Goal: Task Accomplishment & Management: Manage account settings

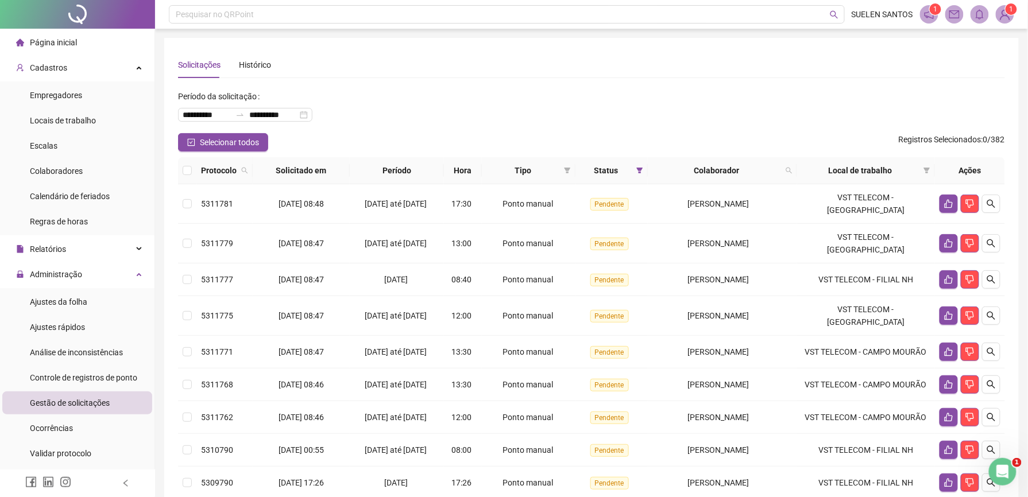
click at [96, 404] on span "Gestão de solicitações" at bounding box center [70, 403] width 80 height 9
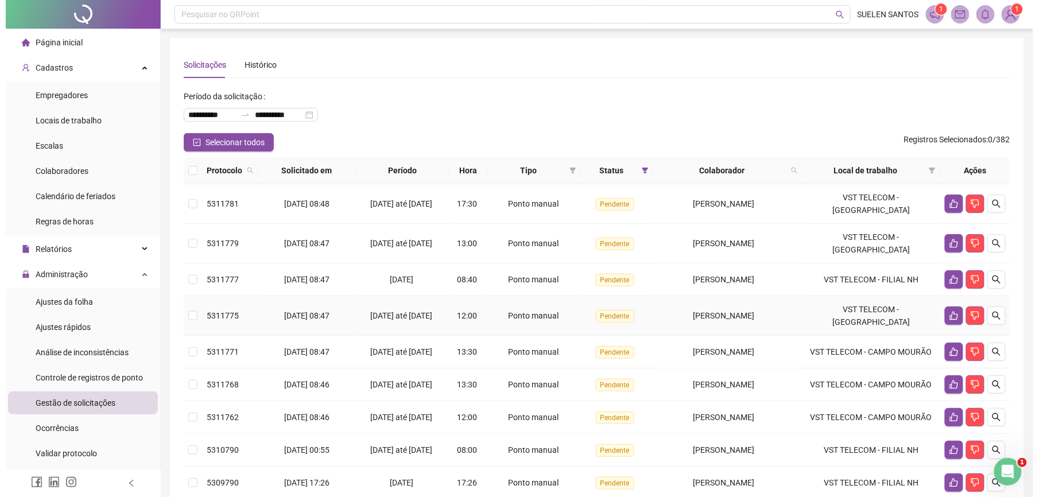
scroll to position [226, 0]
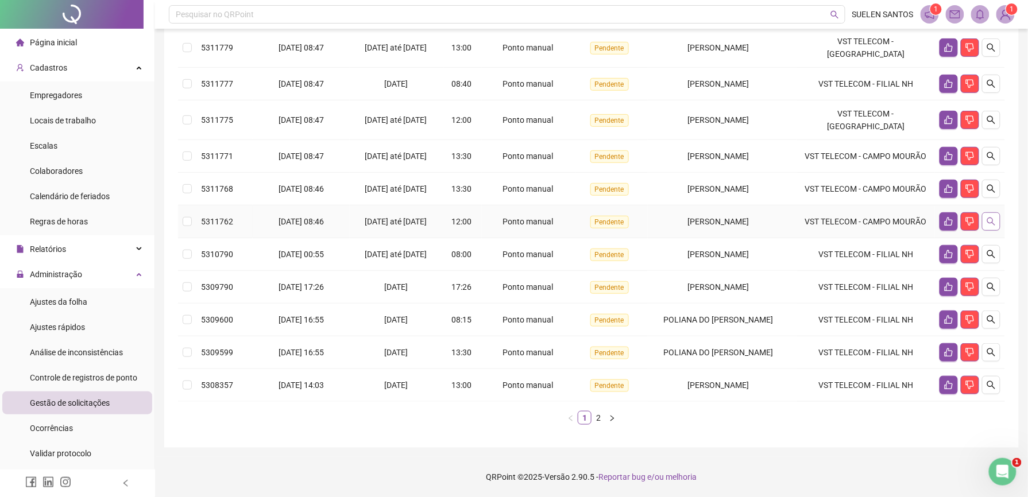
click at [989, 217] on icon "search" at bounding box center [991, 221] width 9 height 9
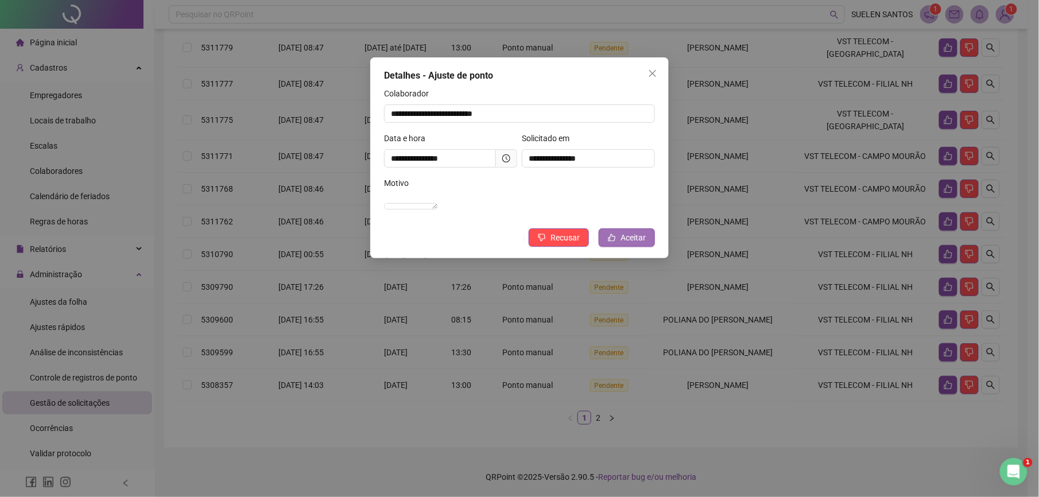
click at [637, 244] on span "Aceitar" at bounding box center [633, 237] width 25 height 13
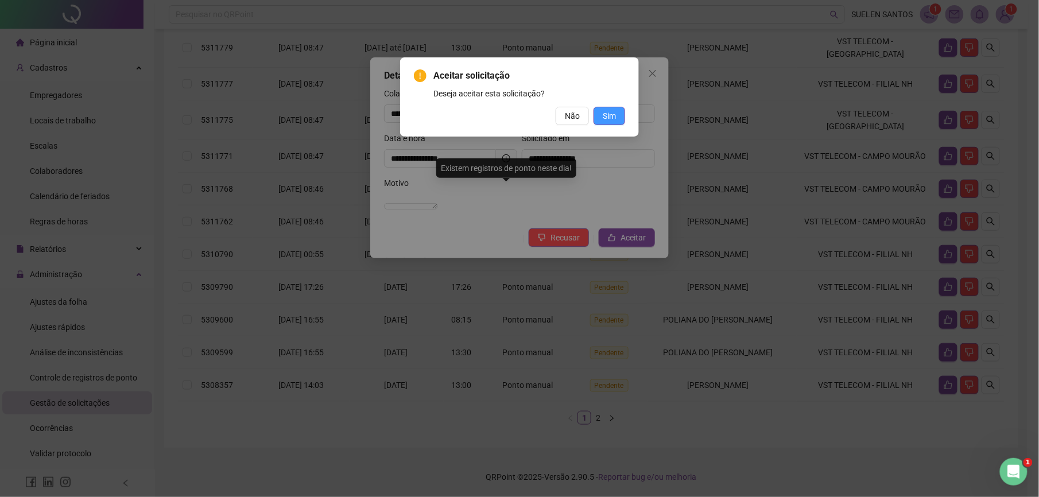
click at [618, 110] on button "Sim" at bounding box center [610, 116] width 32 height 18
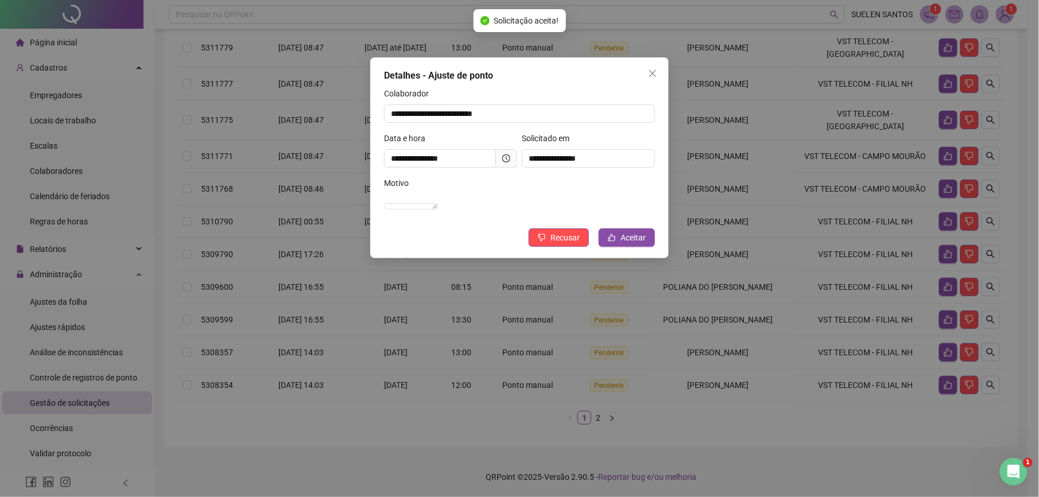
scroll to position [219, 0]
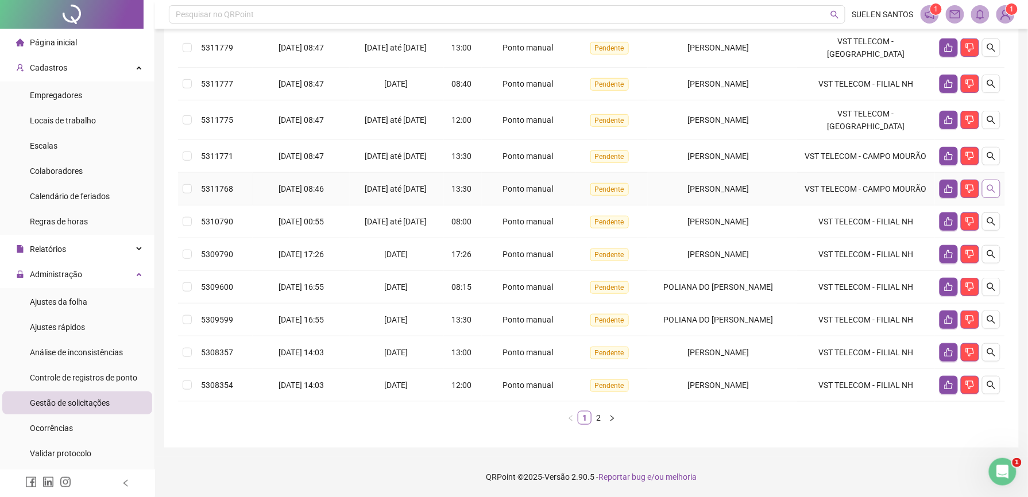
click at [990, 184] on icon "search" at bounding box center [991, 188] width 9 height 9
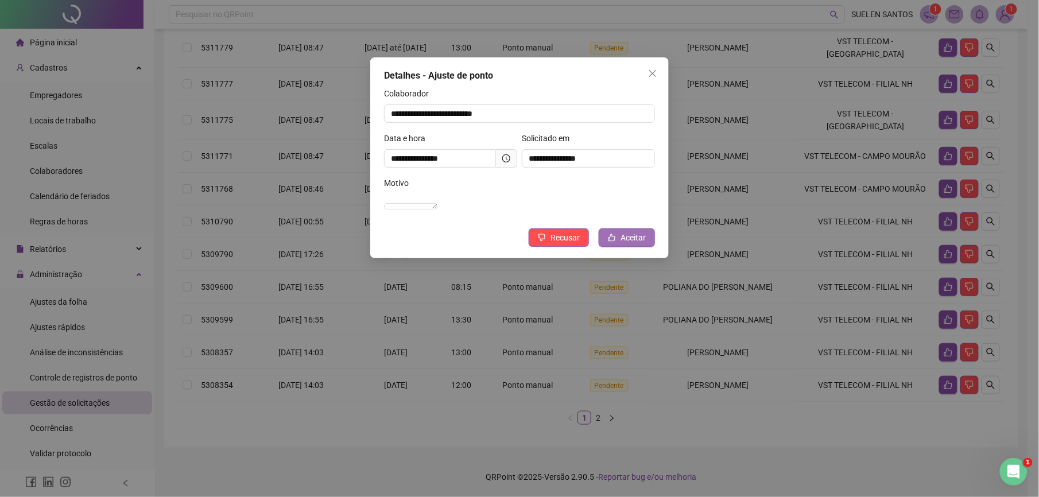
click at [628, 244] on span "Aceitar" at bounding box center [633, 237] width 25 height 13
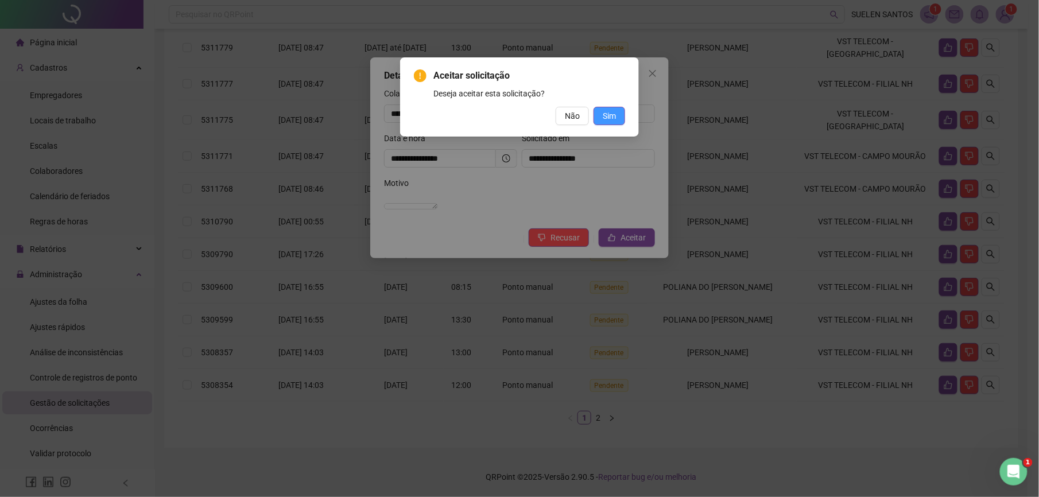
click at [621, 113] on button "Sim" at bounding box center [610, 116] width 32 height 18
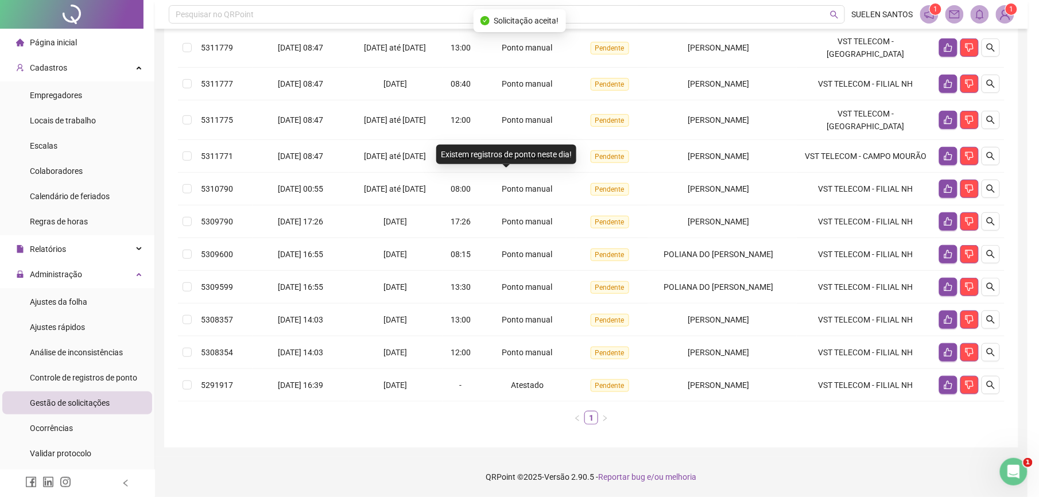
scroll to position [212, 0]
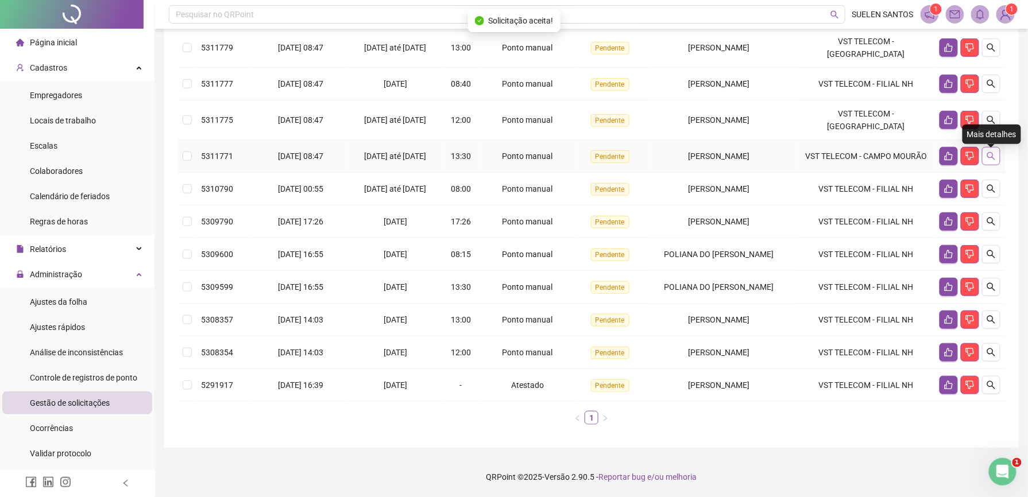
click at [991, 152] on icon "search" at bounding box center [991, 156] width 8 height 8
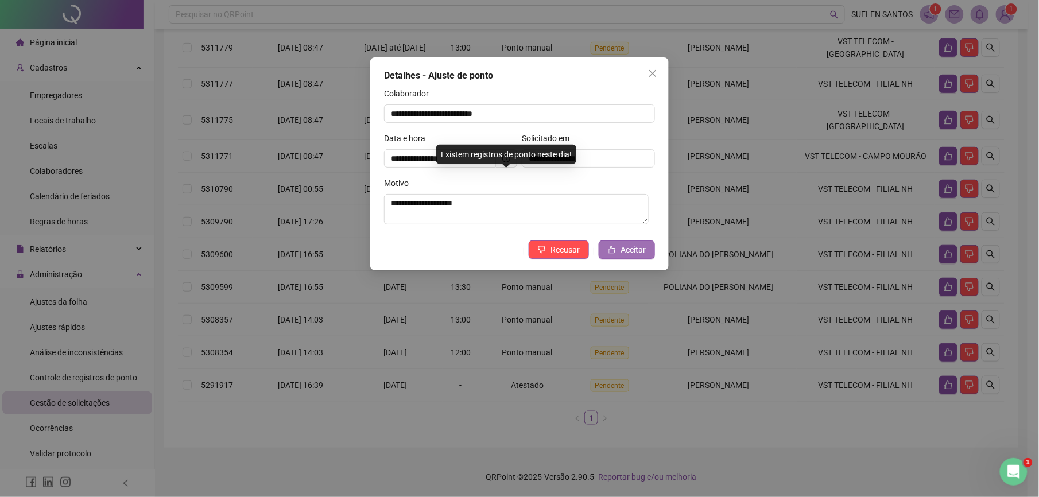
click at [630, 254] on span "Aceitar" at bounding box center [633, 249] width 25 height 13
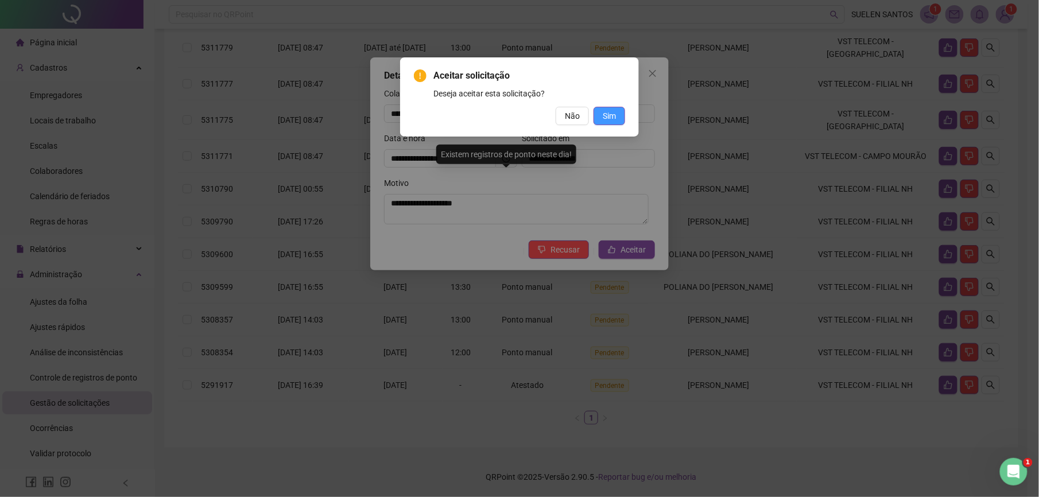
click at [612, 115] on span "Sim" at bounding box center [609, 116] width 13 height 13
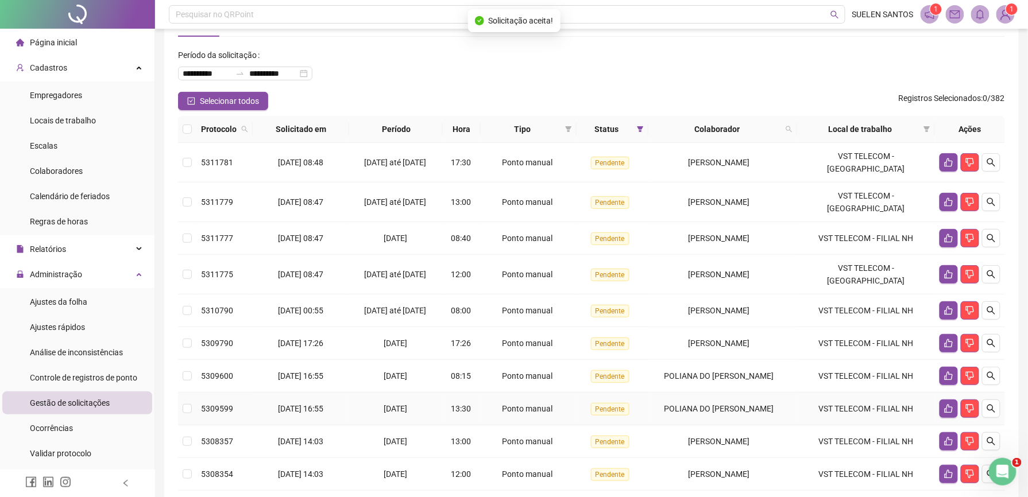
scroll to position [19, 0]
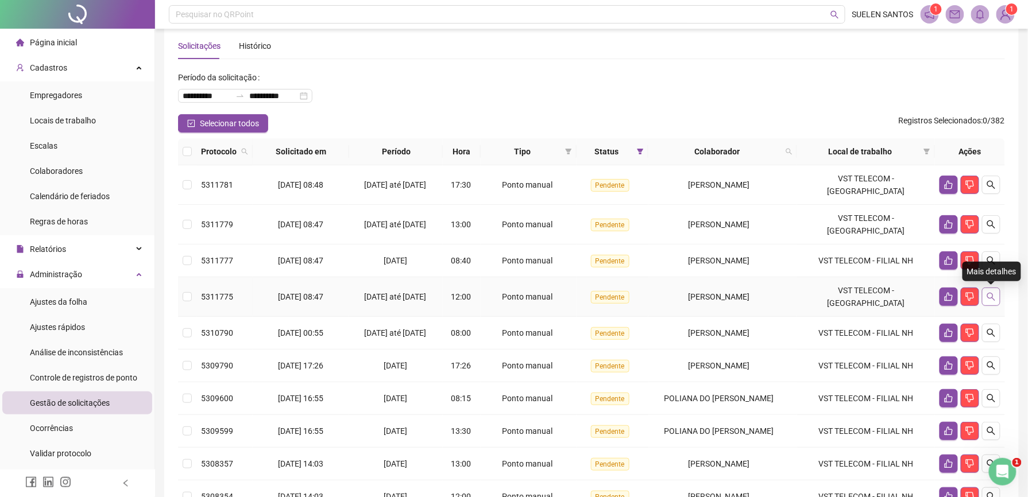
click at [990, 293] on icon "search" at bounding box center [991, 296] width 9 height 9
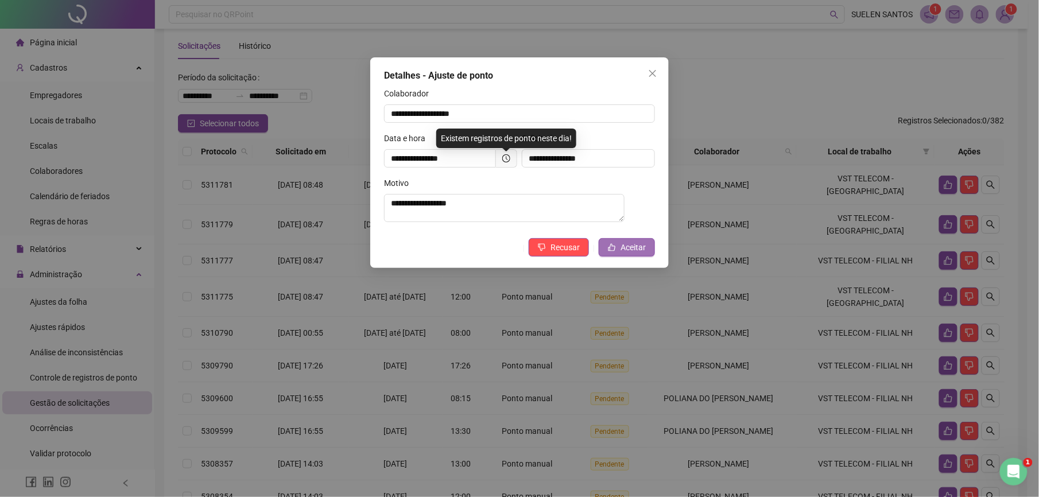
click at [649, 253] on button "Aceitar" at bounding box center [627, 247] width 56 height 18
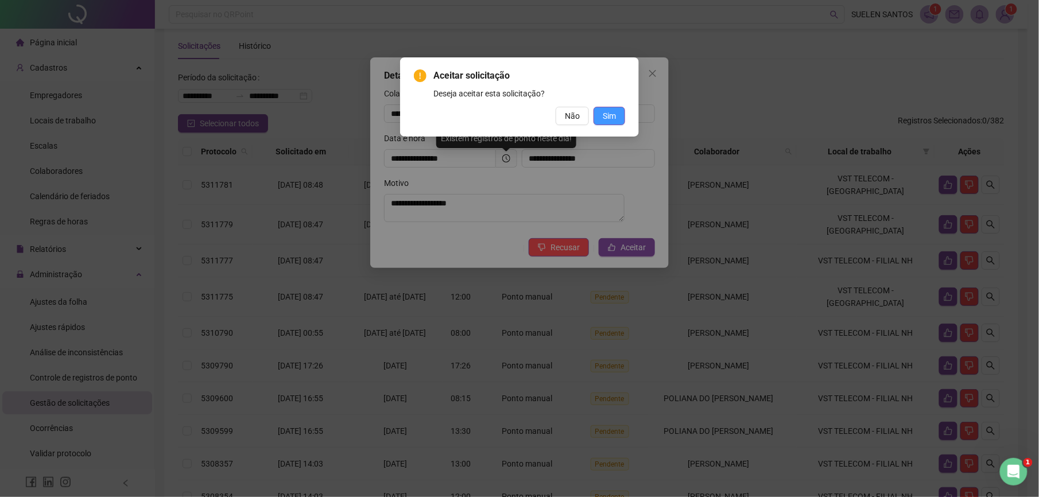
click at [603, 118] on span "Sim" at bounding box center [609, 116] width 13 height 13
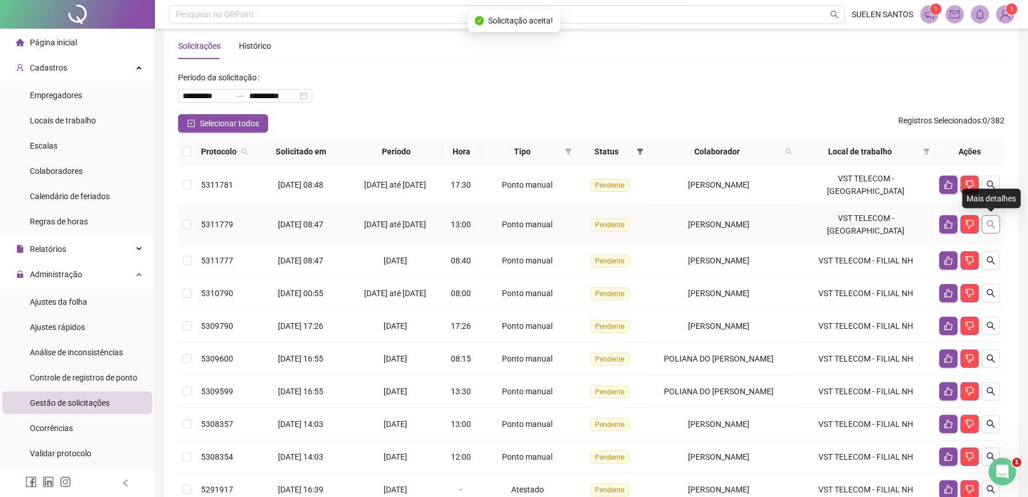
click at [988, 227] on icon "search" at bounding box center [991, 224] width 9 height 9
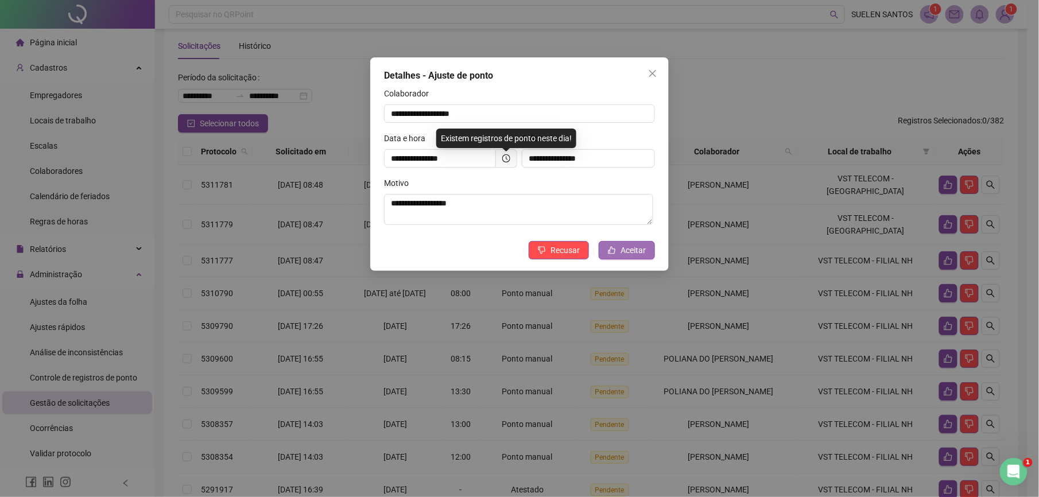
click at [613, 254] on icon "like" at bounding box center [612, 250] width 8 height 8
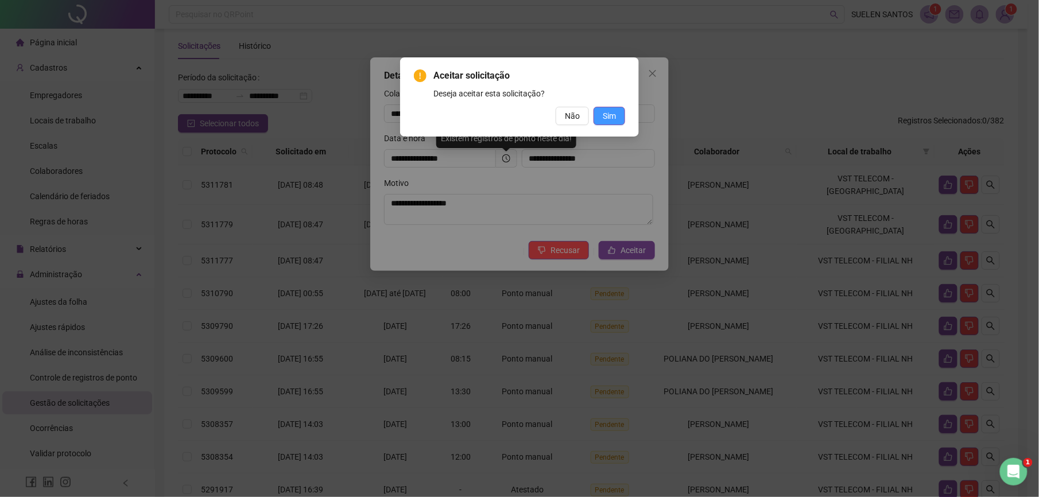
click at [608, 110] on span "Sim" at bounding box center [609, 116] width 13 height 13
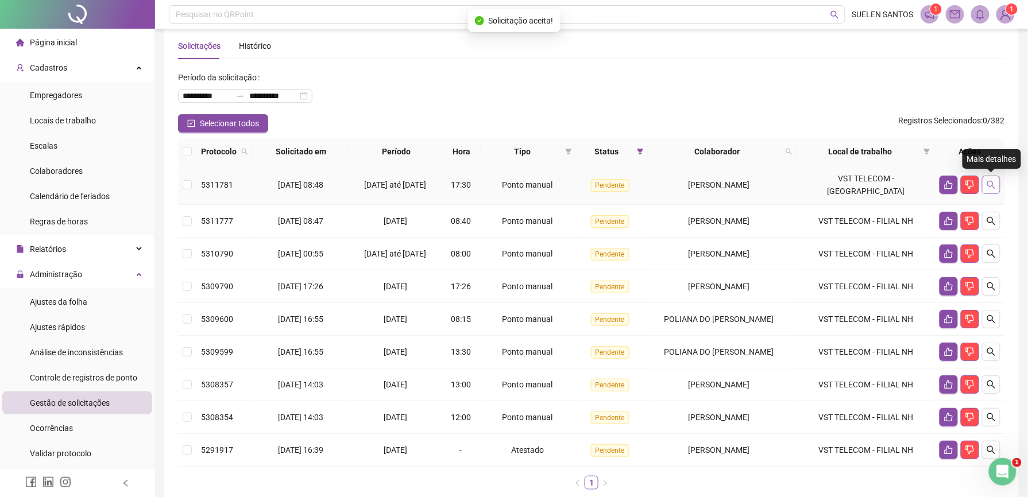
click at [990, 184] on icon "search" at bounding box center [991, 184] width 9 height 9
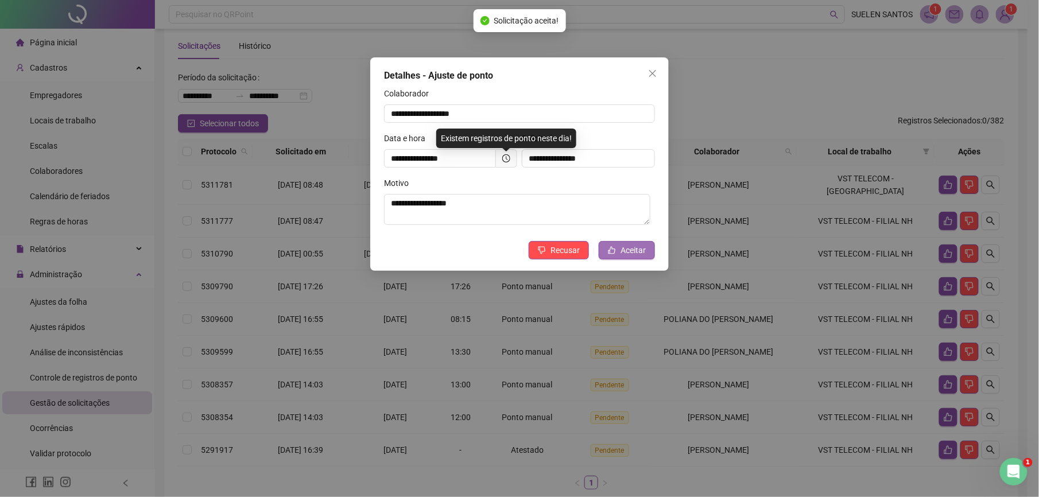
click at [625, 248] on span "Aceitar" at bounding box center [633, 250] width 25 height 13
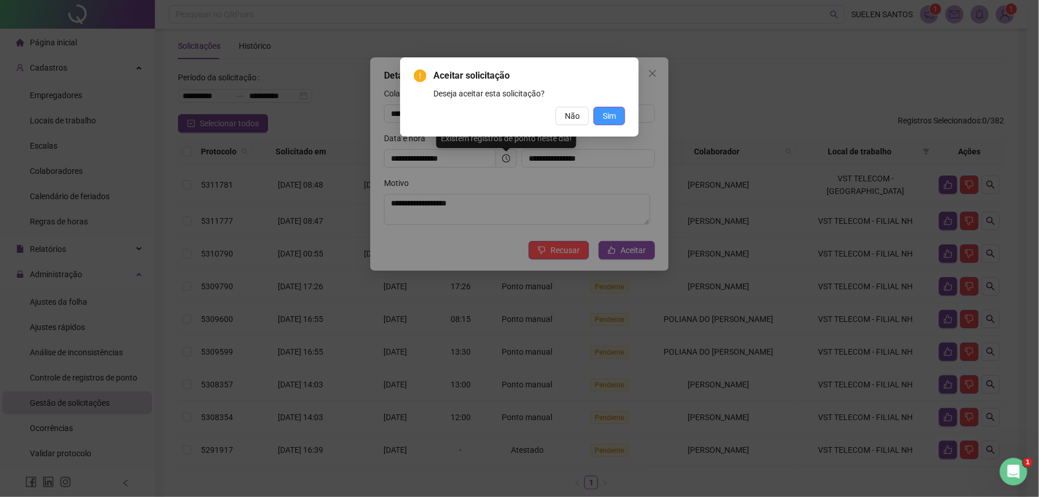
click at [602, 115] on button "Sim" at bounding box center [610, 116] width 32 height 18
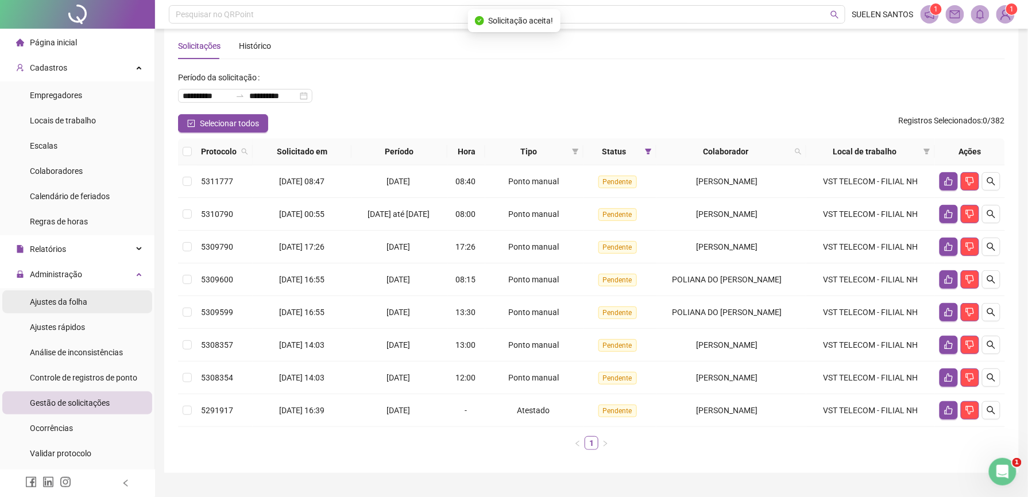
click at [74, 304] on span "Ajustes da folha" at bounding box center [58, 301] width 57 height 9
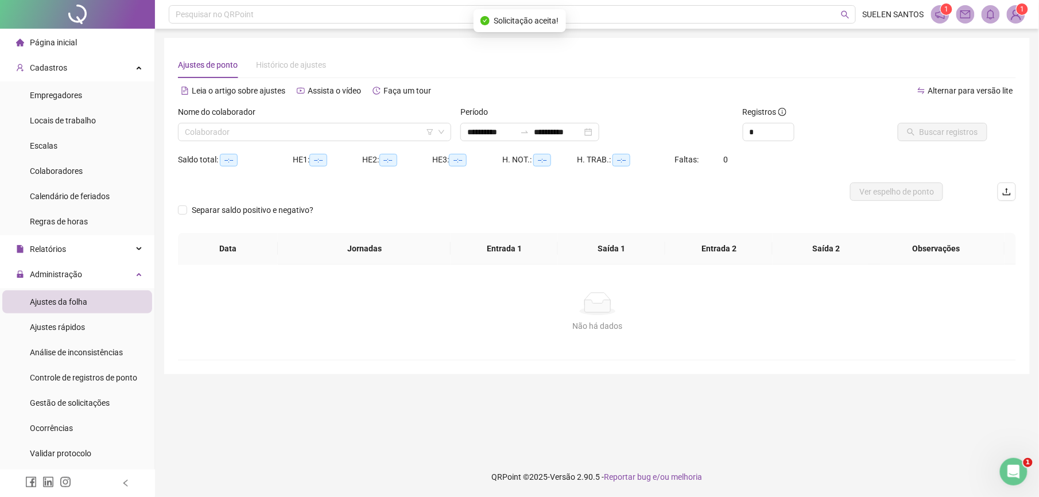
type input "**********"
click at [76, 403] on span "Gestão de solicitações" at bounding box center [70, 403] width 80 height 9
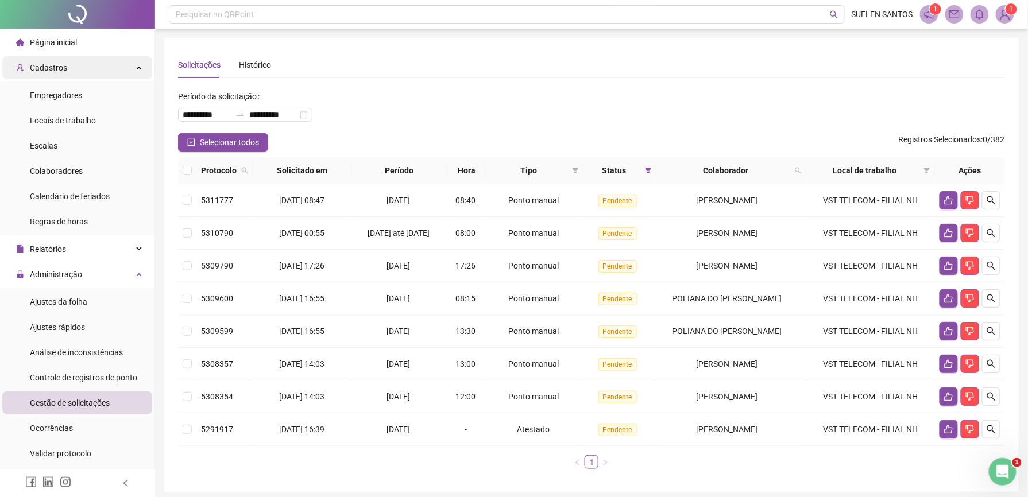
click at [41, 67] on span "Cadastros" at bounding box center [48, 67] width 37 height 9
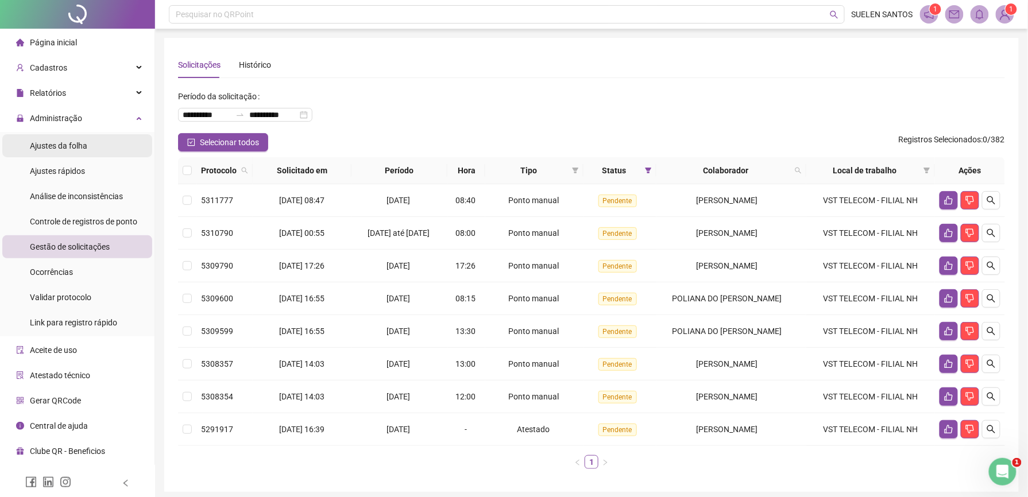
click at [78, 148] on span "Ajustes da folha" at bounding box center [58, 145] width 57 height 9
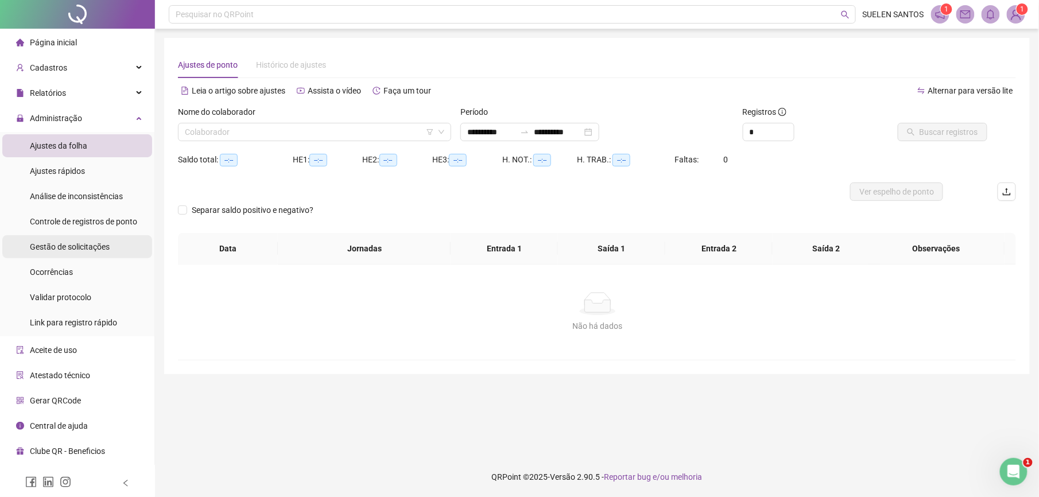
type input "**********"
click at [104, 249] on span "Gestão de solicitações" at bounding box center [70, 246] width 80 height 9
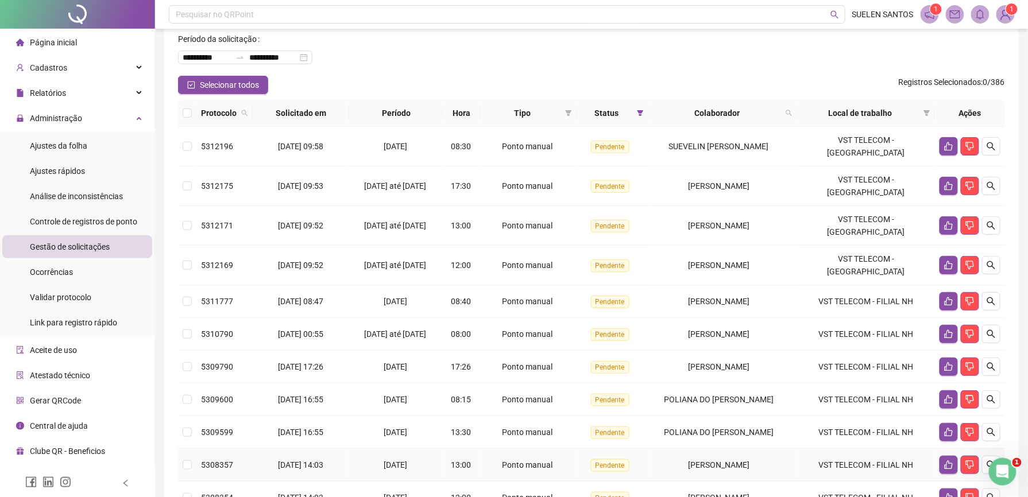
scroll to position [52, 0]
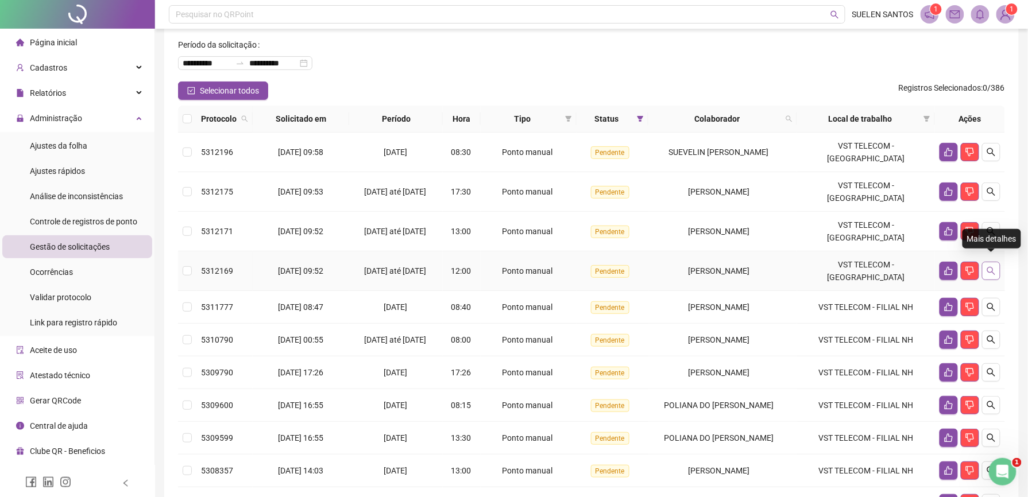
click at [991, 268] on icon "search" at bounding box center [991, 270] width 9 height 9
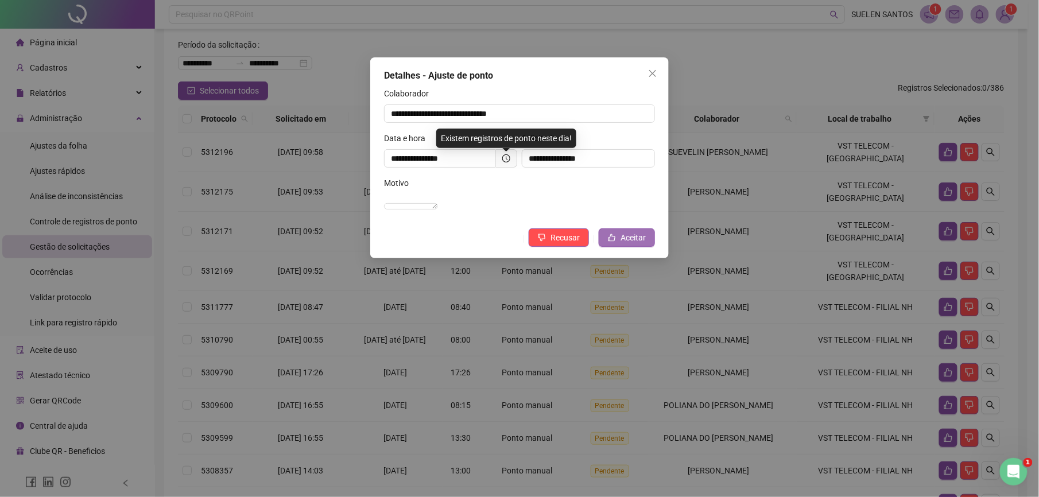
click at [629, 244] on span "Aceitar" at bounding box center [633, 237] width 25 height 13
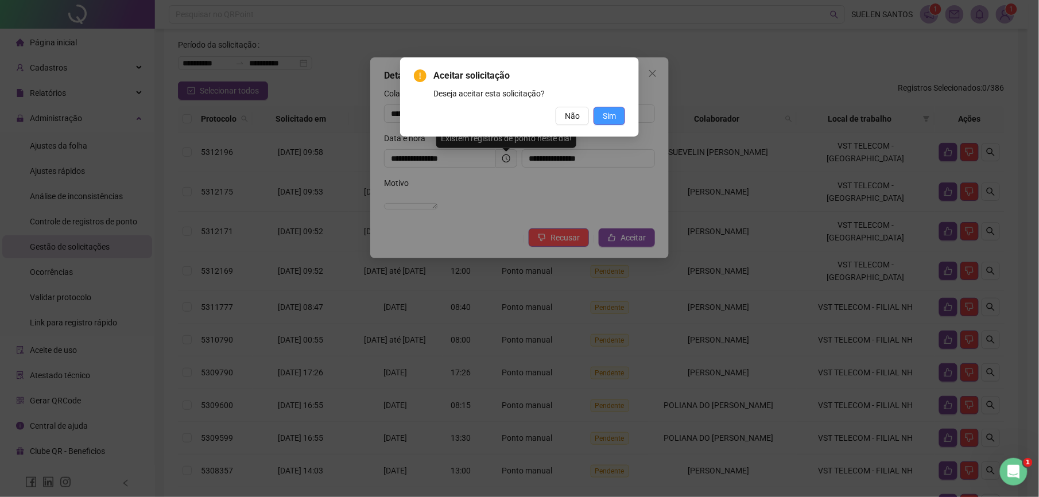
click at [617, 114] on button "Sim" at bounding box center [610, 116] width 32 height 18
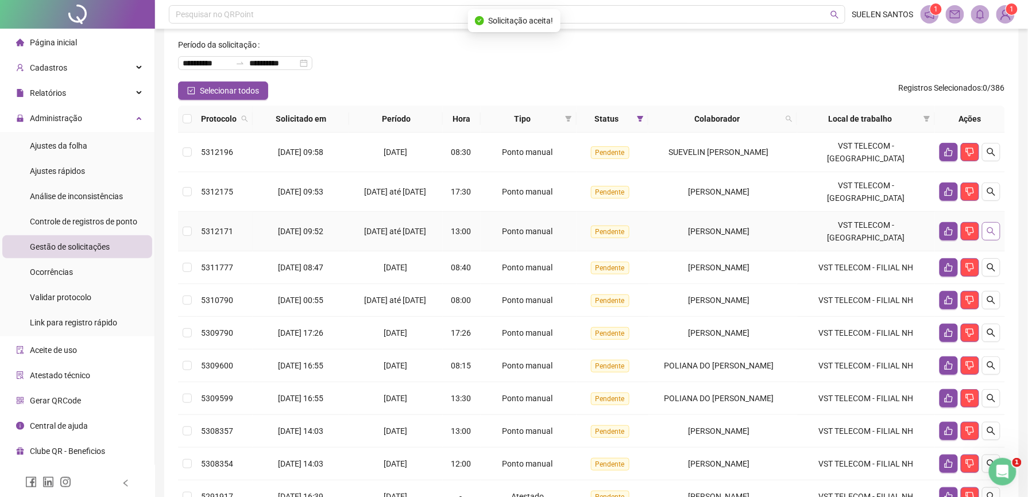
click at [991, 227] on icon "search" at bounding box center [991, 231] width 9 height 9
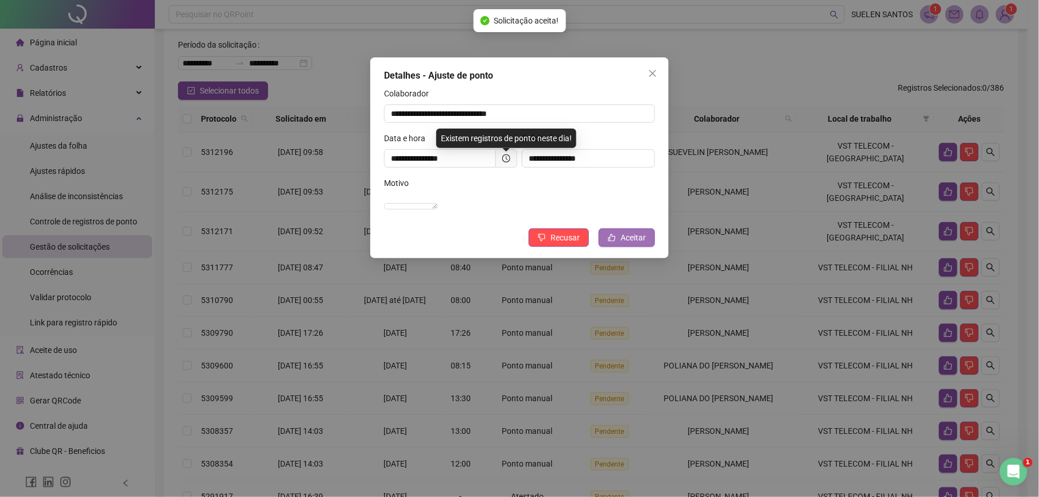
click at [640, 244] on span "Aceitar" at bounding box center [633, 237] width 25 height 13
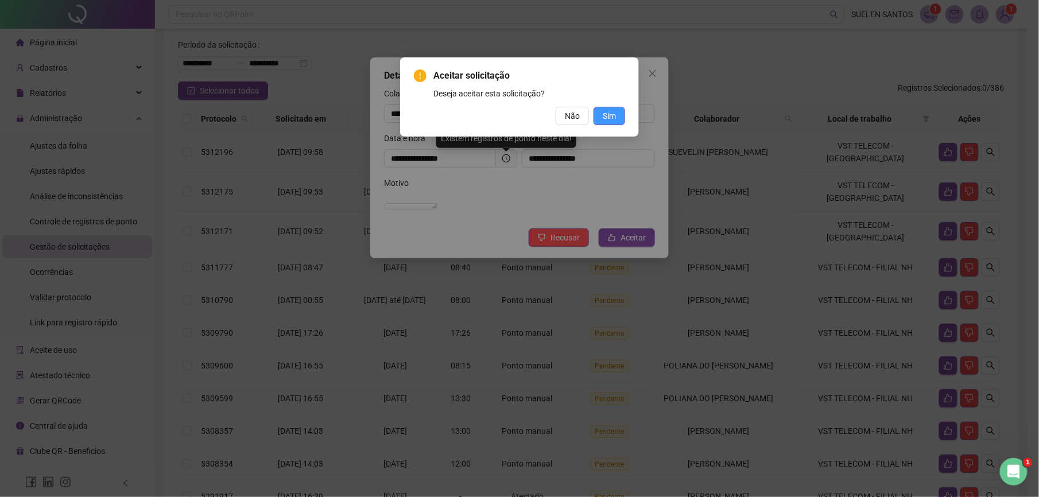
click at [608, 115] on span "Sim" at bounding box center [609, 116] width 13 height 13
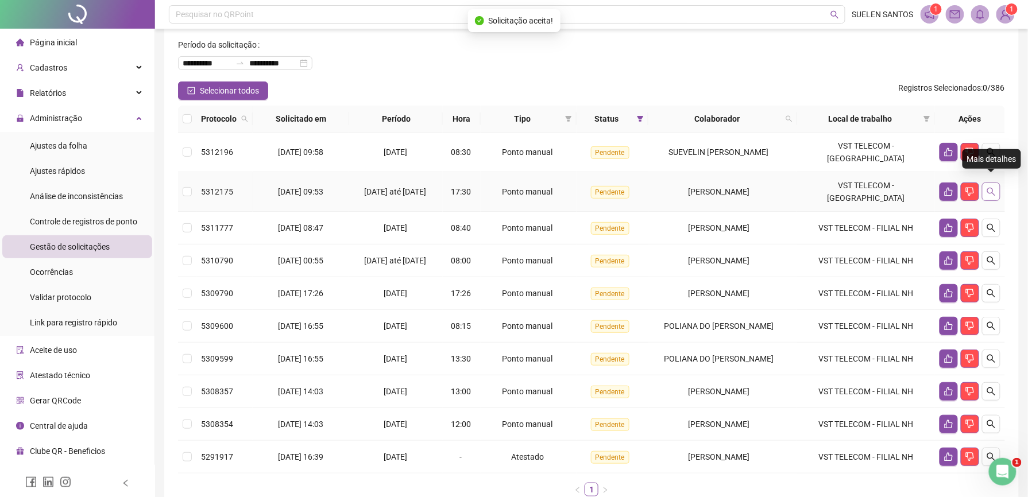
click at [993, 188] on icon "search" at bounding box center [991, 192] width 8 height 8
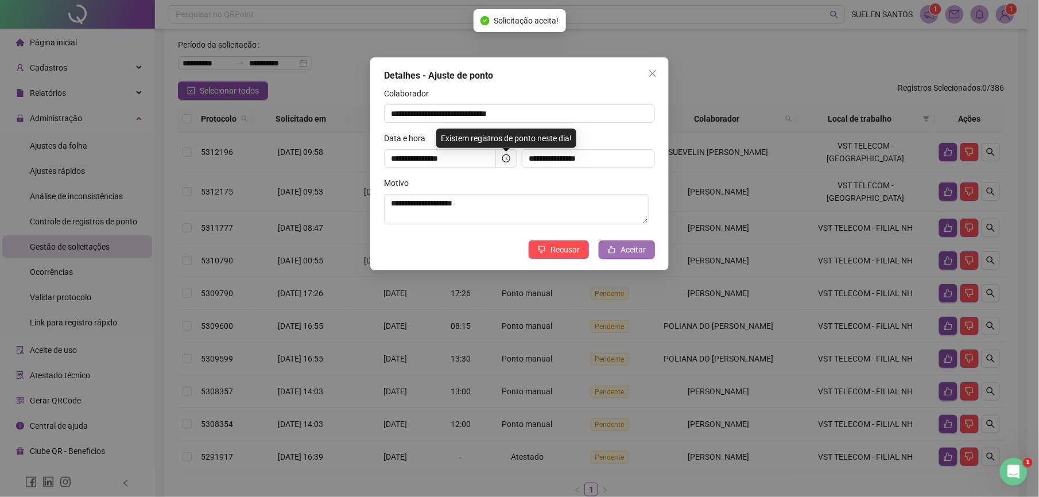
click at [632, 249] on span "Aceitar" at bounding box center [633, 249] width 25 height 13
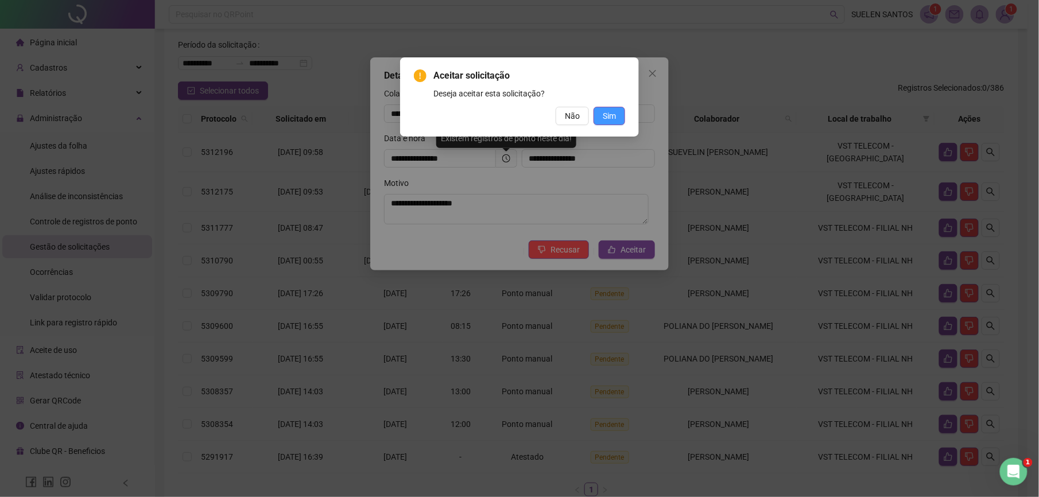
click at [610, 118] on span "Sim" at bounding box center [609, 116] width 13 height 13
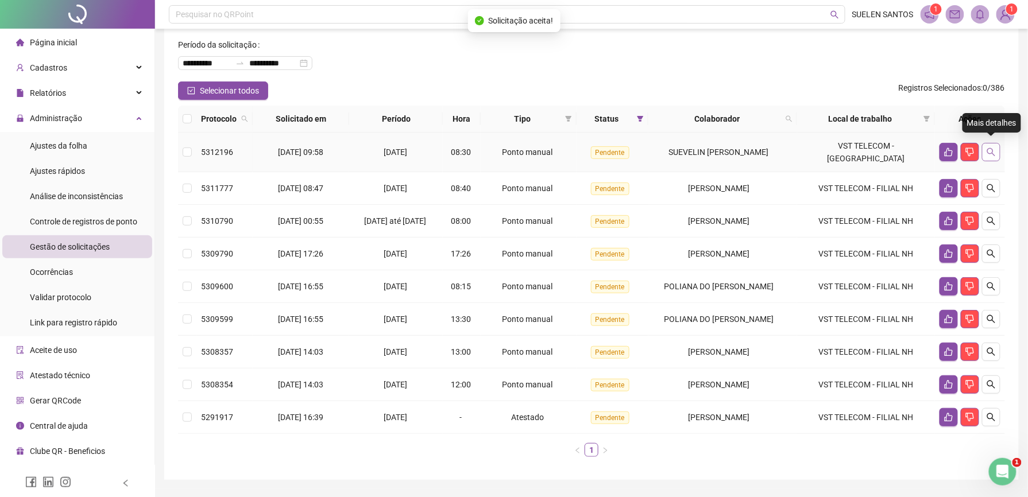
click at [993, 149] on icon "search" at bounding box center [991, 152] width 9 height 9
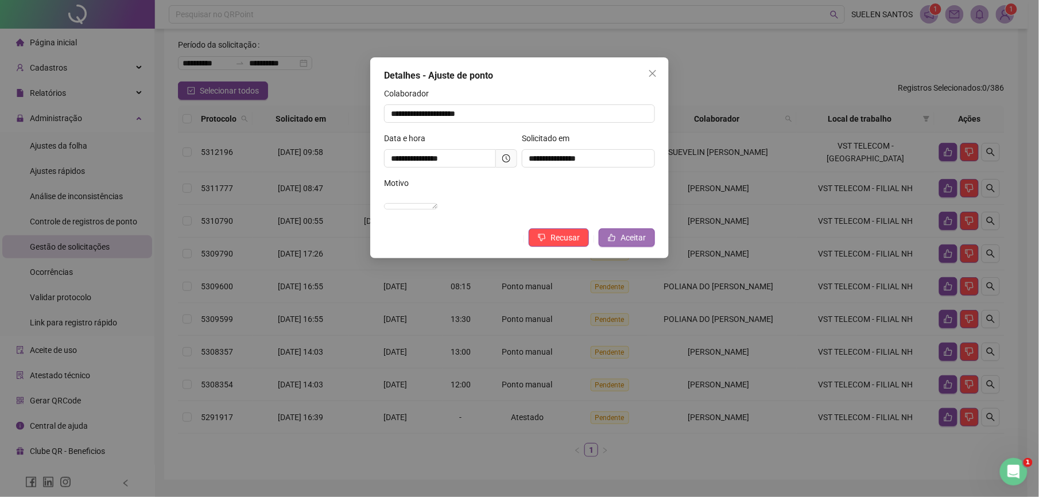
click at [634, 244] on span "Aceitar" at bounding box center [633, 237] width 25 height 13
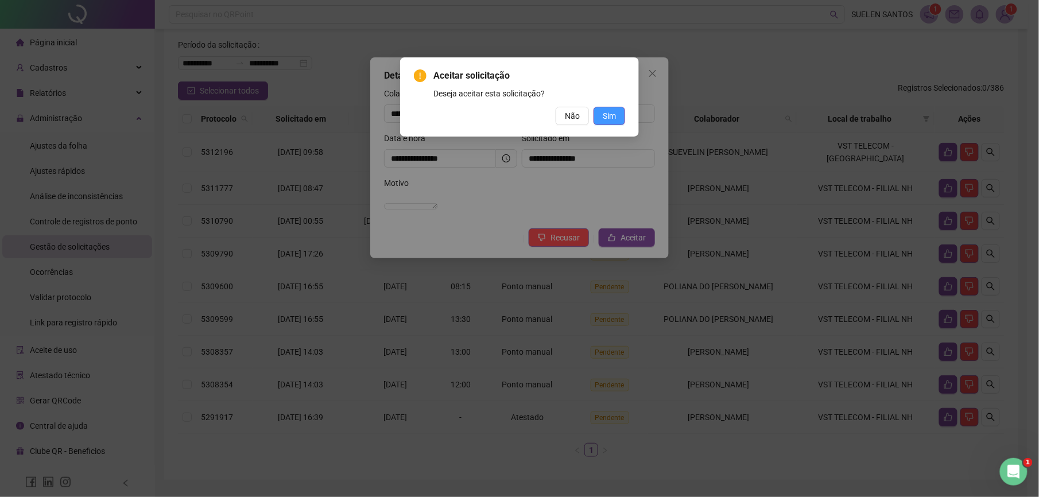
click at [616, 118] on span "Sim" at bounding box center [609, 116] width 13 height 13
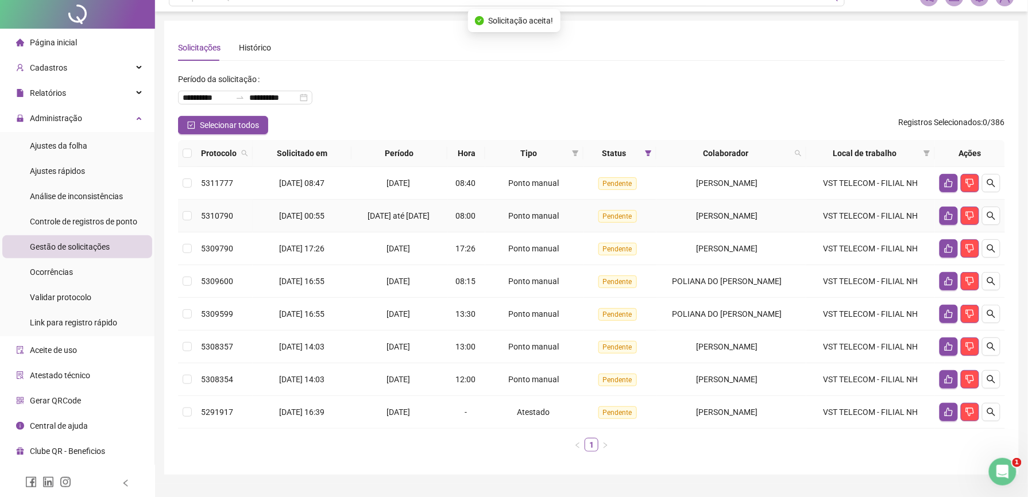
scroll to position [0, 0]
